Goal: Task Accomplishment & Management: Use online tool/utility

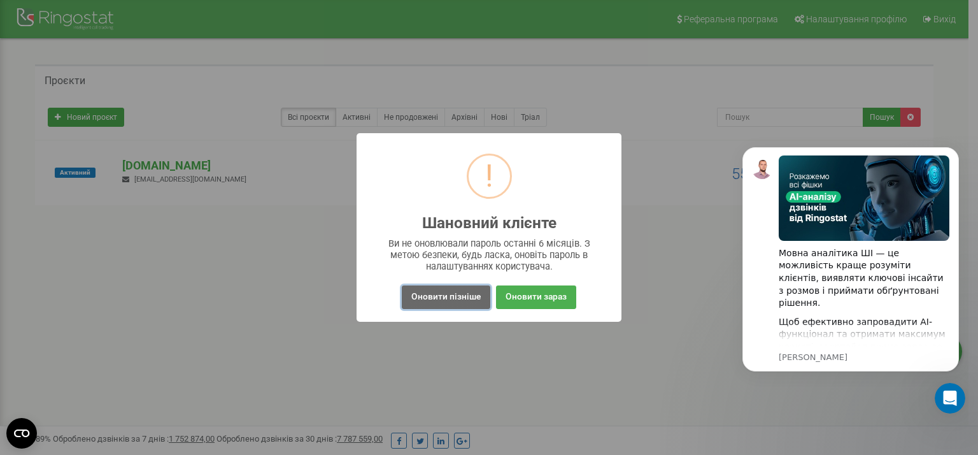
click at [457, 297] on button "Оновити пізніше" at bounding box center [446, 297] width 88 height 24
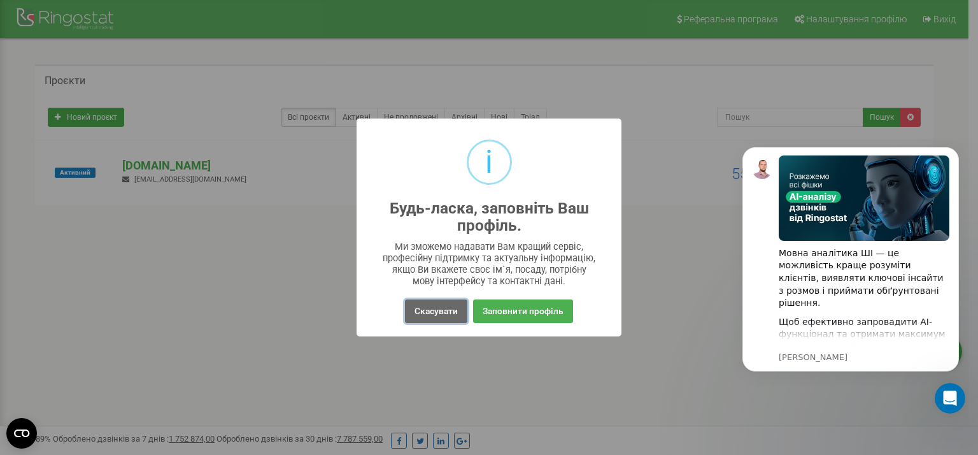
click at [434, 312] on button "Скасувати" at bounding box center [436, 311] width 62 height 24
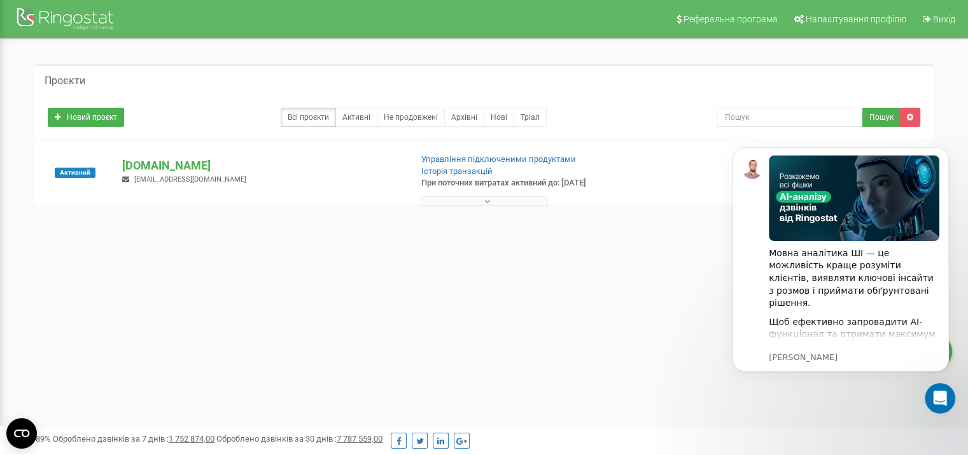
click at [463, 200] on button at bounding box center [484, 201] width 127 height 10
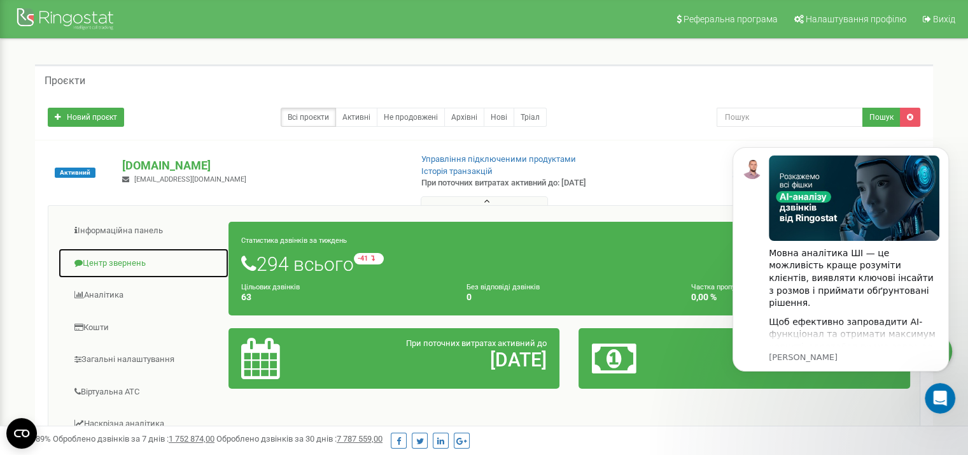
click at [122, 264] on link "Центр звернень" at bounding box center [143, 263] width 171 height 31
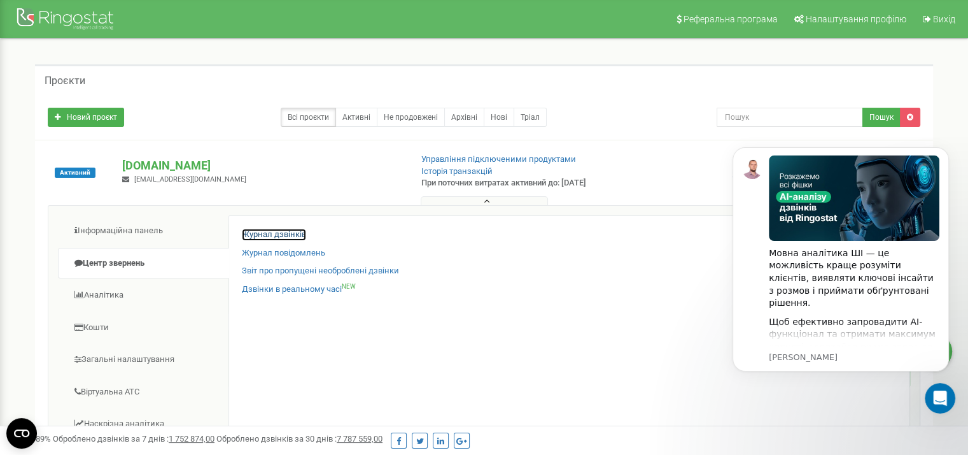
click at [279, 236] on link "Журнал дзвінків" at bounding box center [274, 235] width 64 height 12
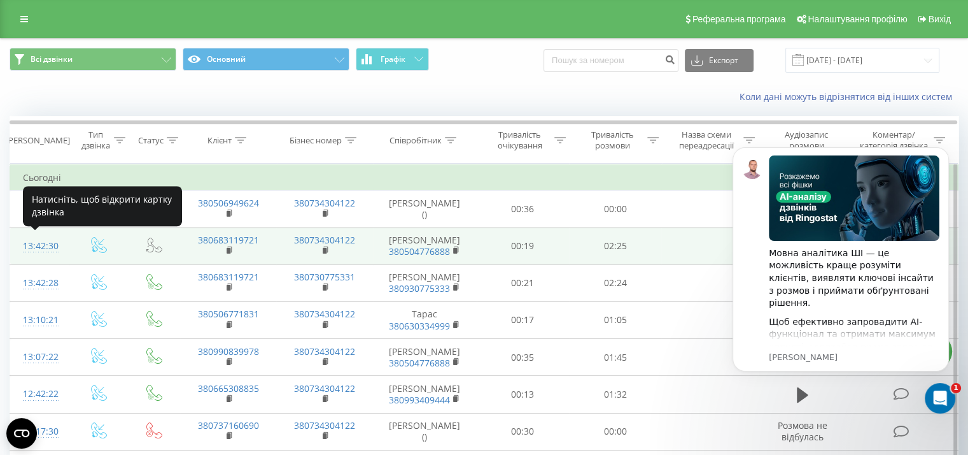
click at [38, 240] on div "13:42:30" at bounding box center [40, 246] width 34 height 25
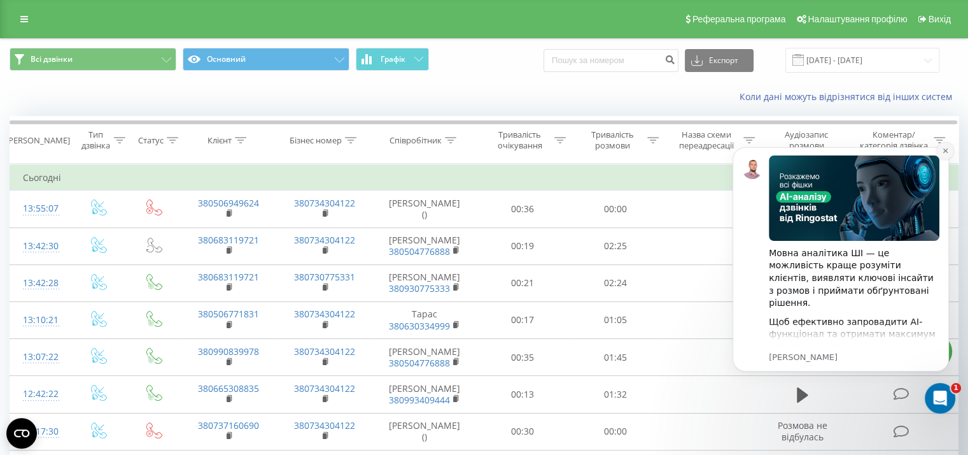
click at [944, 148] on icon "Dismiss notification" at bounding box center [945, 150] width 7 height 7
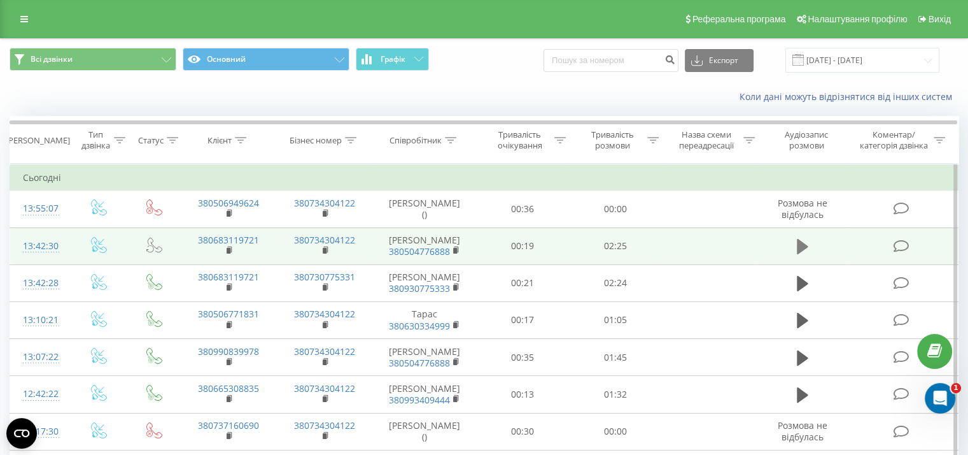
click at [802, 249] on icon at bounding box center [802, 246] width 11 height 15
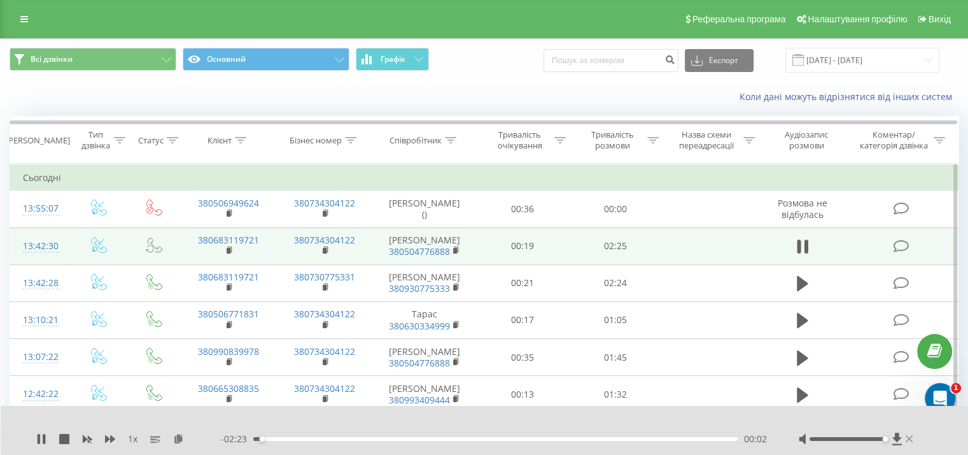
drag, startPoint x: 841, startPoint y: 436, endPoint x: 908, endPoint y: 443, distance: 67.8
click at [910, 443] on div at bounding box center [857, 438] width 117 height 13
drag, startPoint x: 267, startPoint y: 437, endPoint x: 636, endPoint y: 441, distance: 368.6
click at [636, 441] on div "- 01:21 01:04 01:04" at bounding box center [494, 438] width 546 height 13
click at [699, 428] on div at bounding box center [476, 422] width 704 height 14
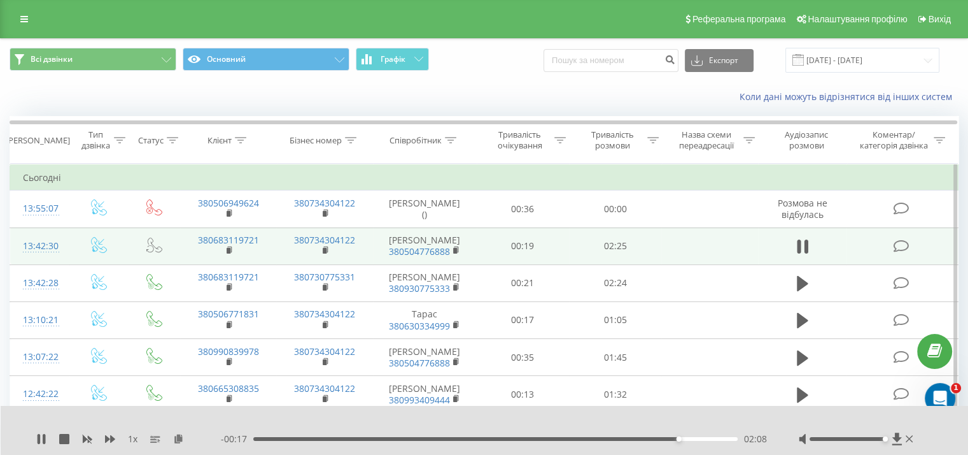
click at [535, 437] on div "02:08" at bounding box center [495, 439] width 484 height 4
click at [43, 435] on icon at bounding box center [44, 439] width 3 height 10
